Goal: Task Accomplishment & Management: Manage account settings

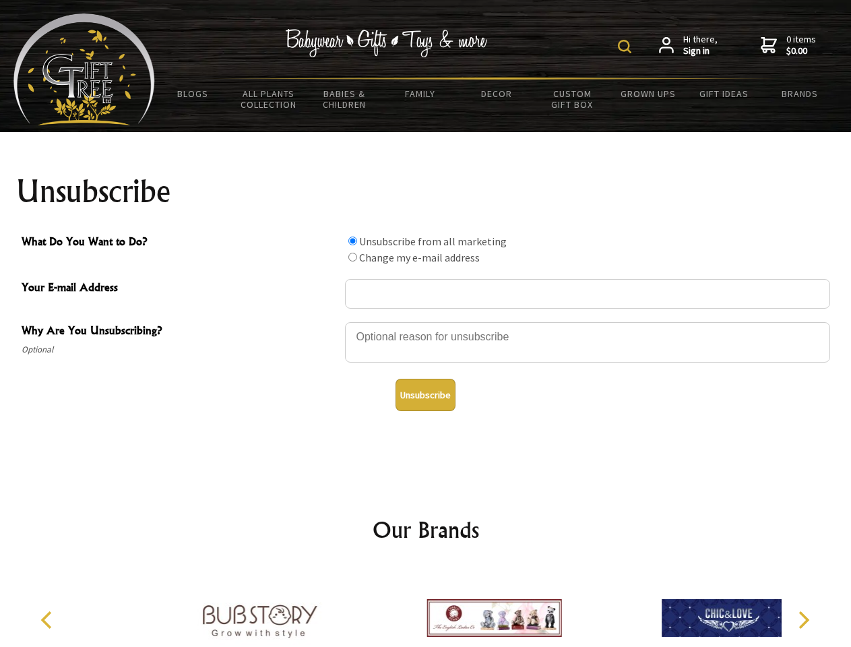
click at [627, 46] on img at bounding box center [624, 46] width 13 height 13
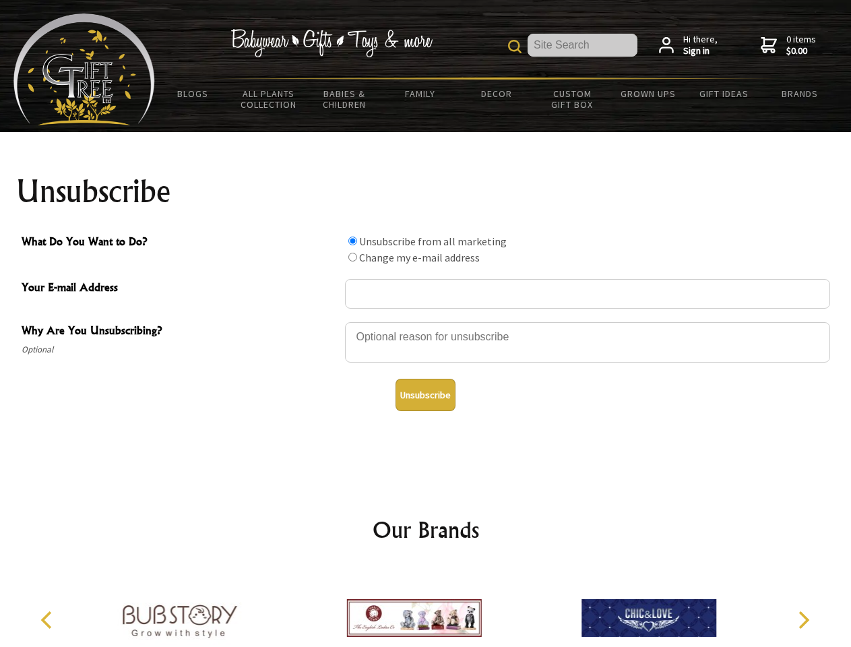
click at [426, 321] on div at bounding box center [587, 344] width 485 height 47
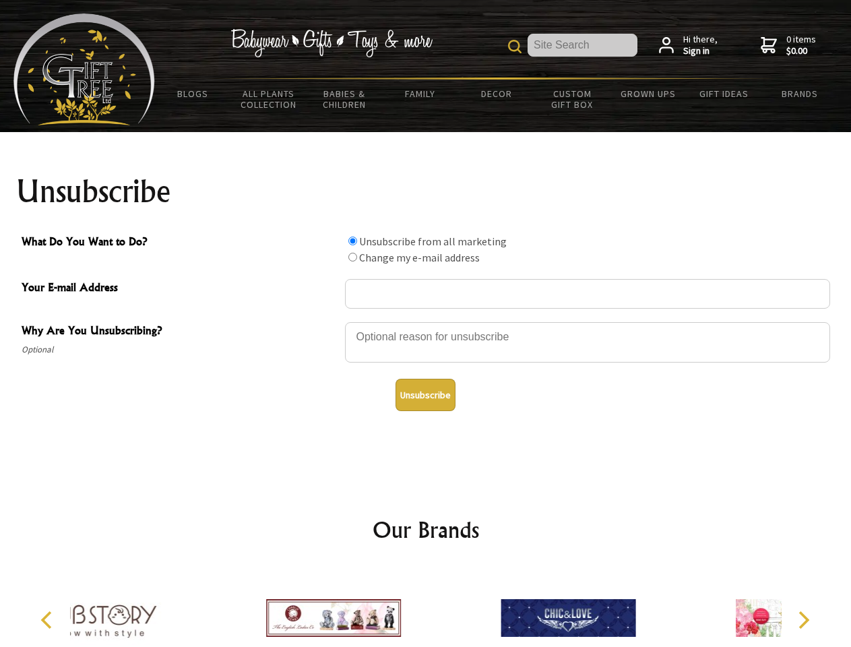
click at [352, 241] on input "What Do You Want to Do?" at bounding box center [352, 241] width 9 height 9
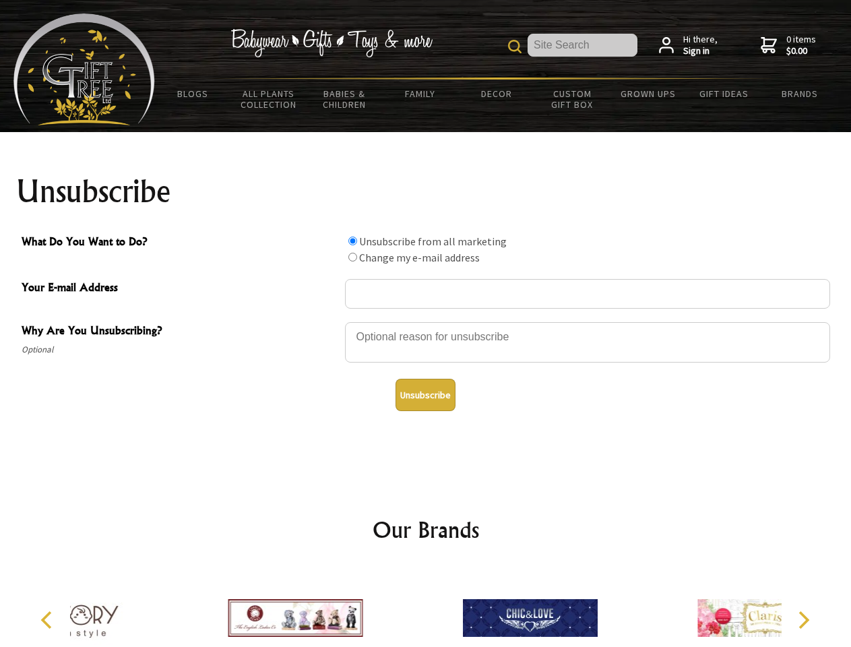
click at [352, 257] on input "What Do You Want to Do?" at bounding box center [352, 257] width 9 height 9
radio input "true"
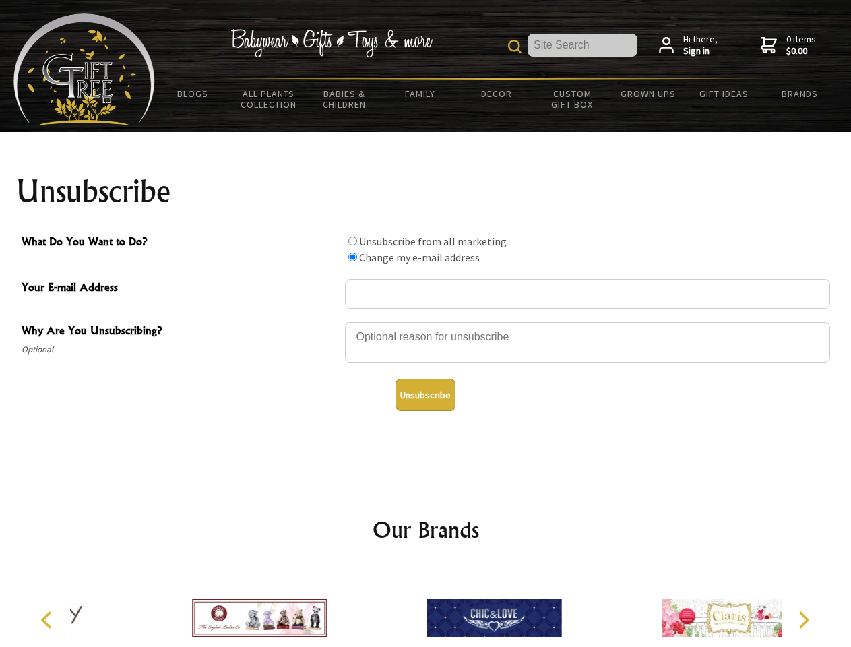
click at [425, 395] on button "Unsubscribe" at bounding box center [426, 395] width 60 height 32
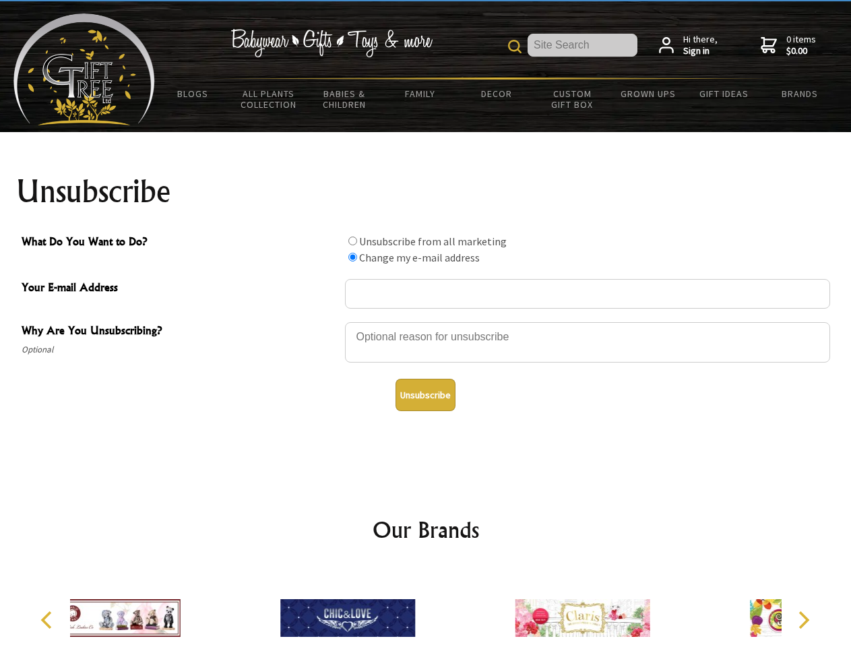
click at [426, 607] on div at bounding box center [347, 619] width 235 height 105
click at [49, 620] on icon "Previous" at bounding box center [48, 620] width 18 height 18
click at [803, 620] on icon "Next" at bounding box center [803, 620] width 18 height 18
